Goal: Task Accomplishment & Management: Use online tool/utility

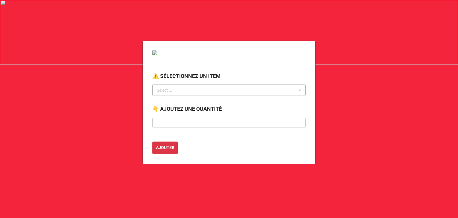
click at [168, 94] on div "Select ... No results found." at bounding box center [228, 89] width 153 height 11
type input "p"
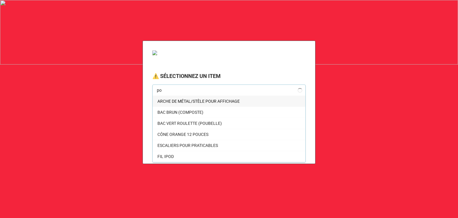
type input "p"
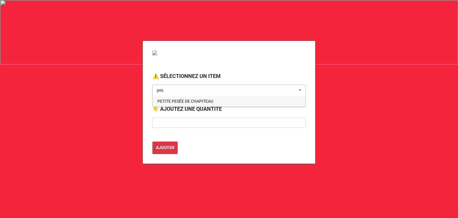
type input "pes"
click at [182, 100] on span "PETITE PESÉE DE CHAPITEAU" at bounding box center [185, 101] width 56 height 5
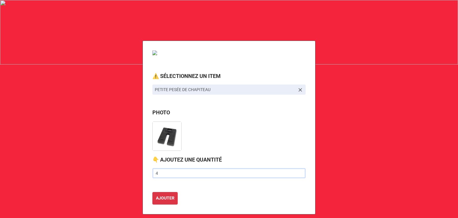
type input "4"
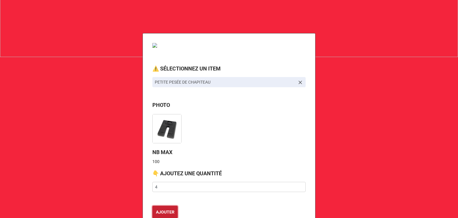
click at [152, 205] on button "AJOUTER" at bounding box center [164, 211] width 25 height 13
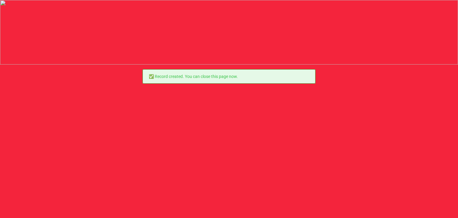
scroll to position [0, 0]
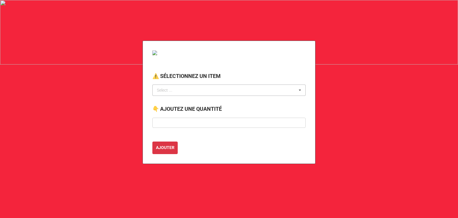
click at [182, 88] on div "Select ... No results found." at bounding box center [228, 89] width 153 height 11
type input "poubel"
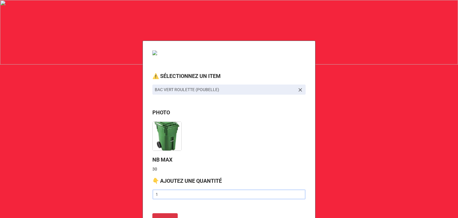
type input "1"
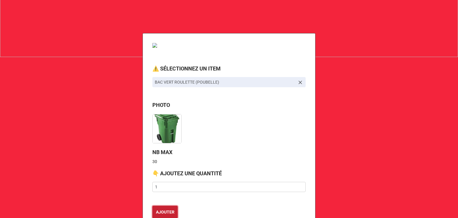
click at [152, 205] on button "AJOUTER" at bounding box center [164, 211] width 25 height 13
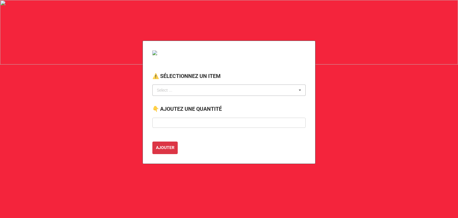
click at [175, 89] on div "Select ..." at bounding box center [168, 90] width 26 height 7
type input "recy"
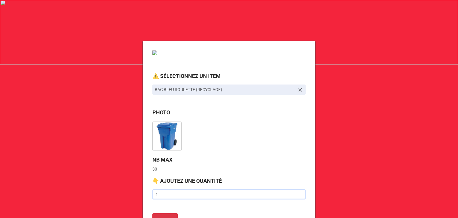
type input "1"
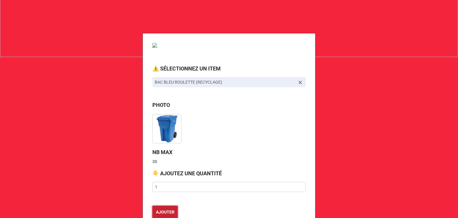
click at [152, 205] on button "AJOUTER" at bounding box center [164, 211] width 25 height 13
